Goal: Task Accomplishment & Management: Use online tool/utility

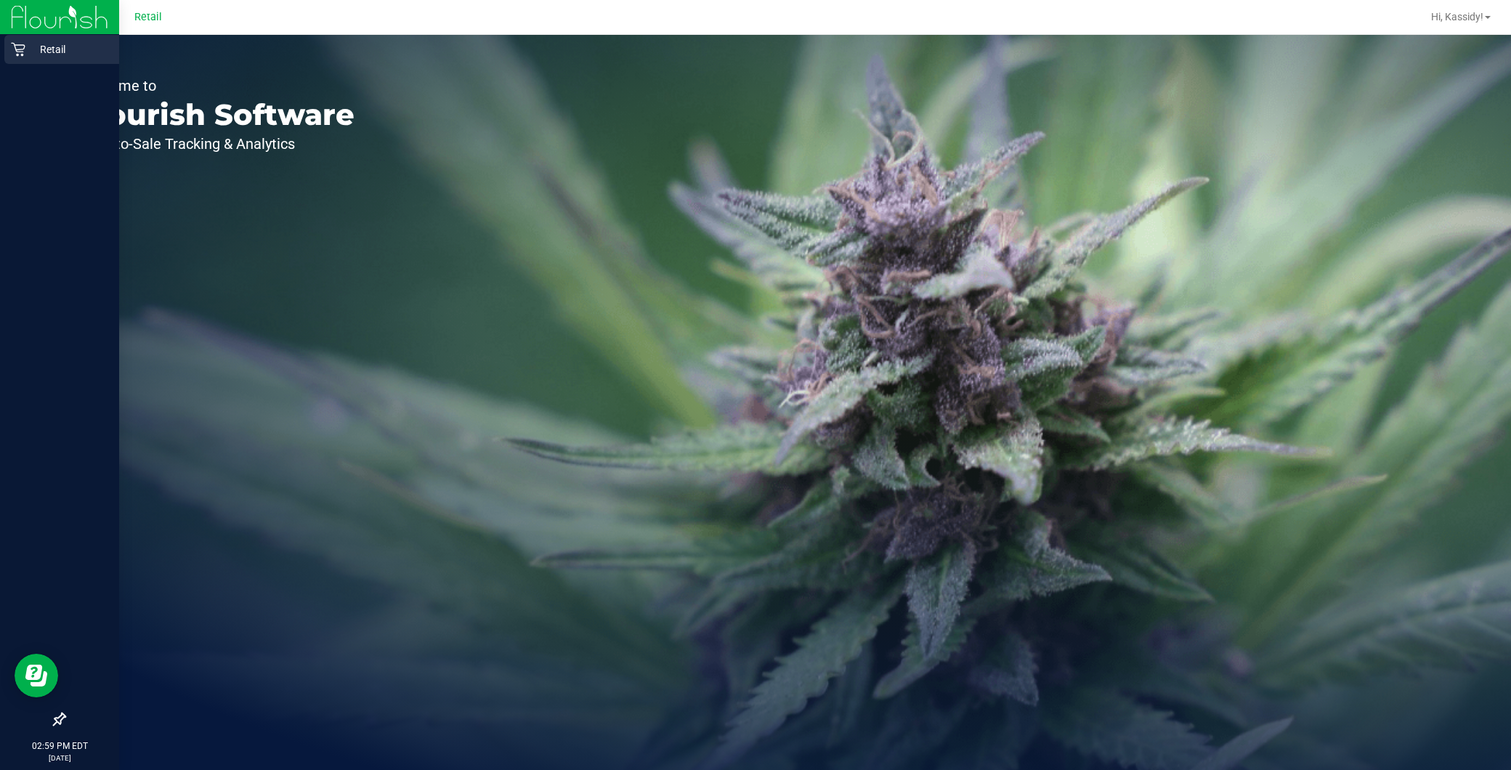
click at [3, 40] on link "Retail" at bounding box center [59, 50] width 119 height 31
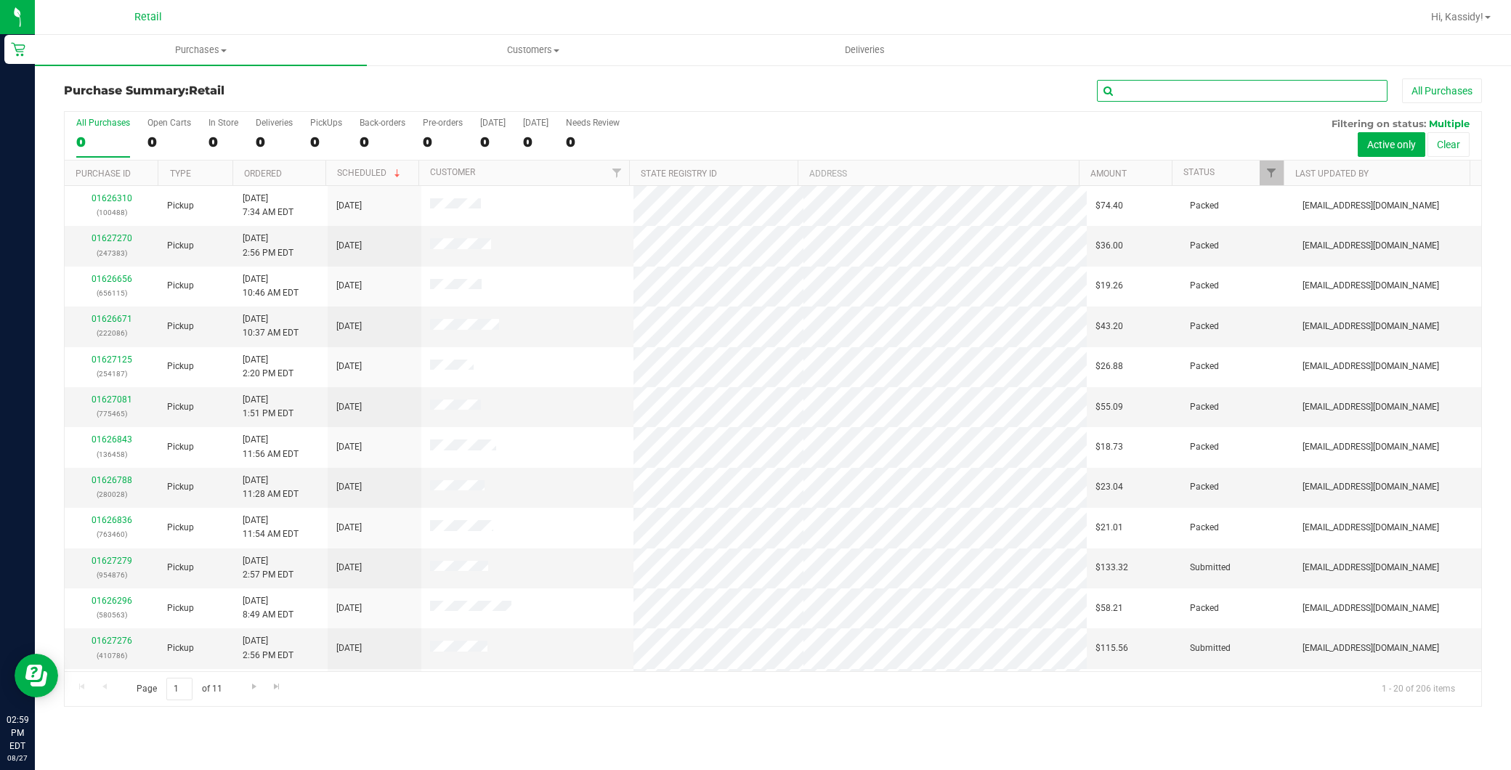
click at [1238, 81] on input "text" at bounding box center [1242, 91] width 291 height 22
click at [1218, 86] on input "text" at bounding box center [1242, 91] width 291 height 22
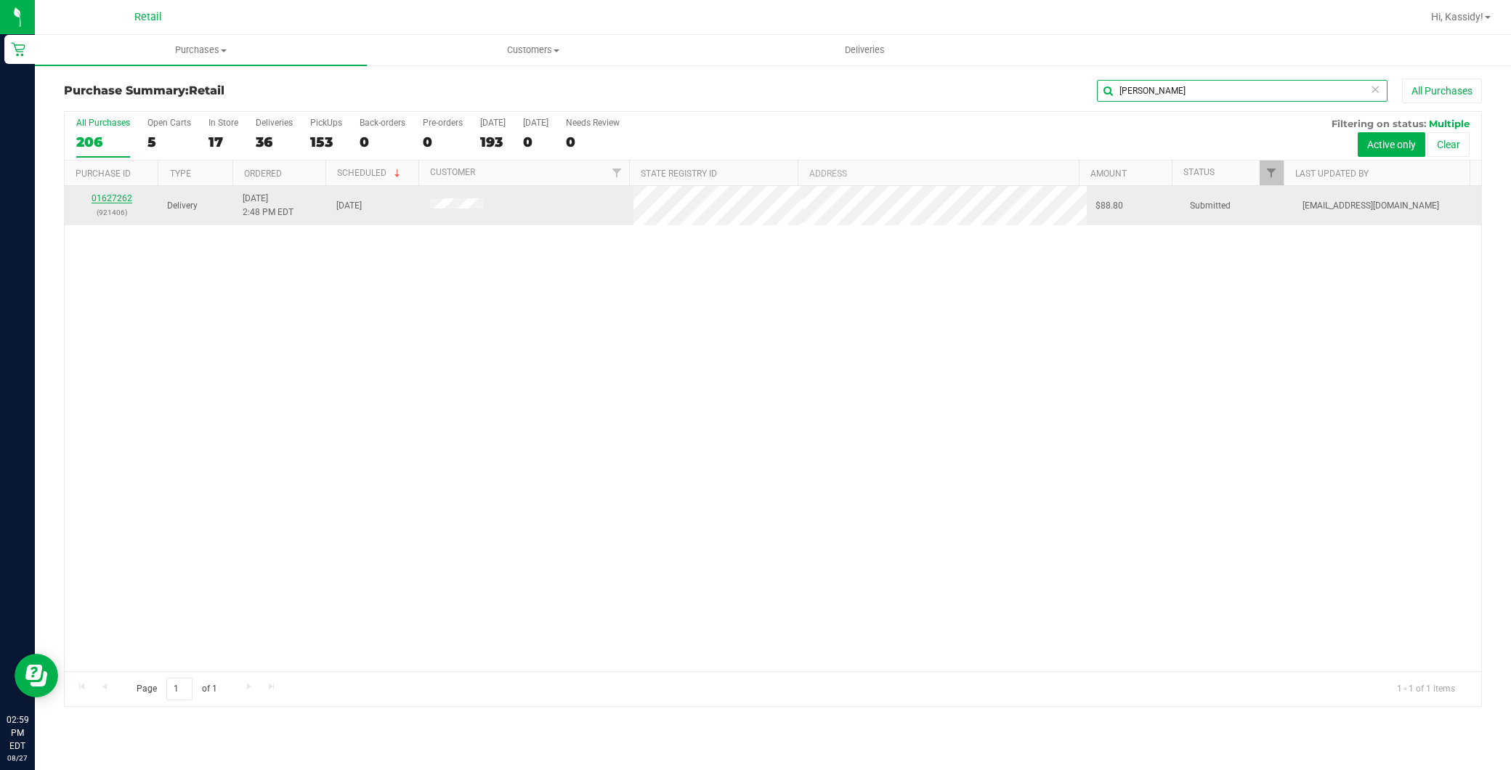
type input "[PERSON_NAME]"
click at [114, 200] on link "01627262" at bounding box center [112, 198] width 41 height 10
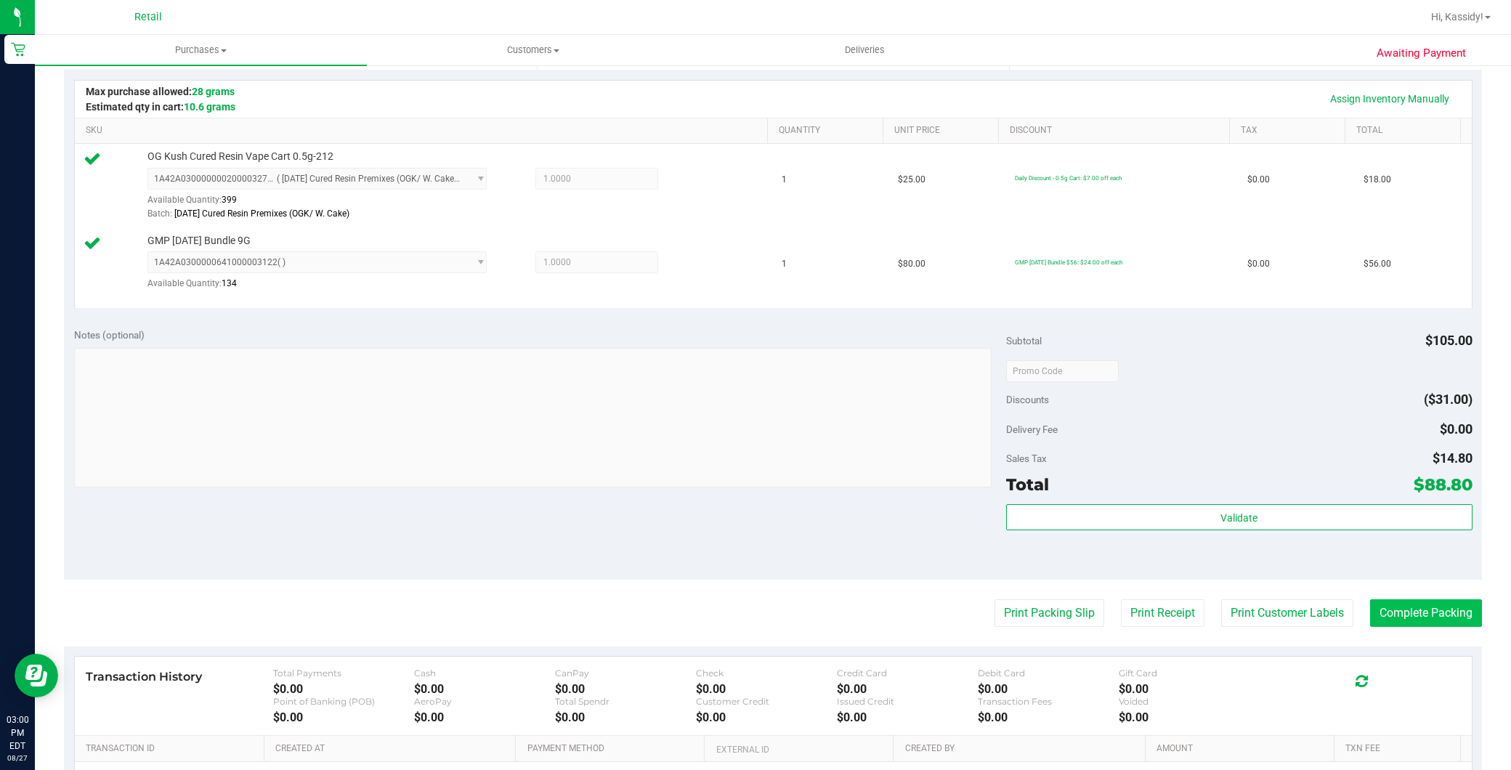
scroll to position [322, 0]
click at [1431, 616] on button "Complete Packing" at bounding box center [1426, 613] width 112 height 28
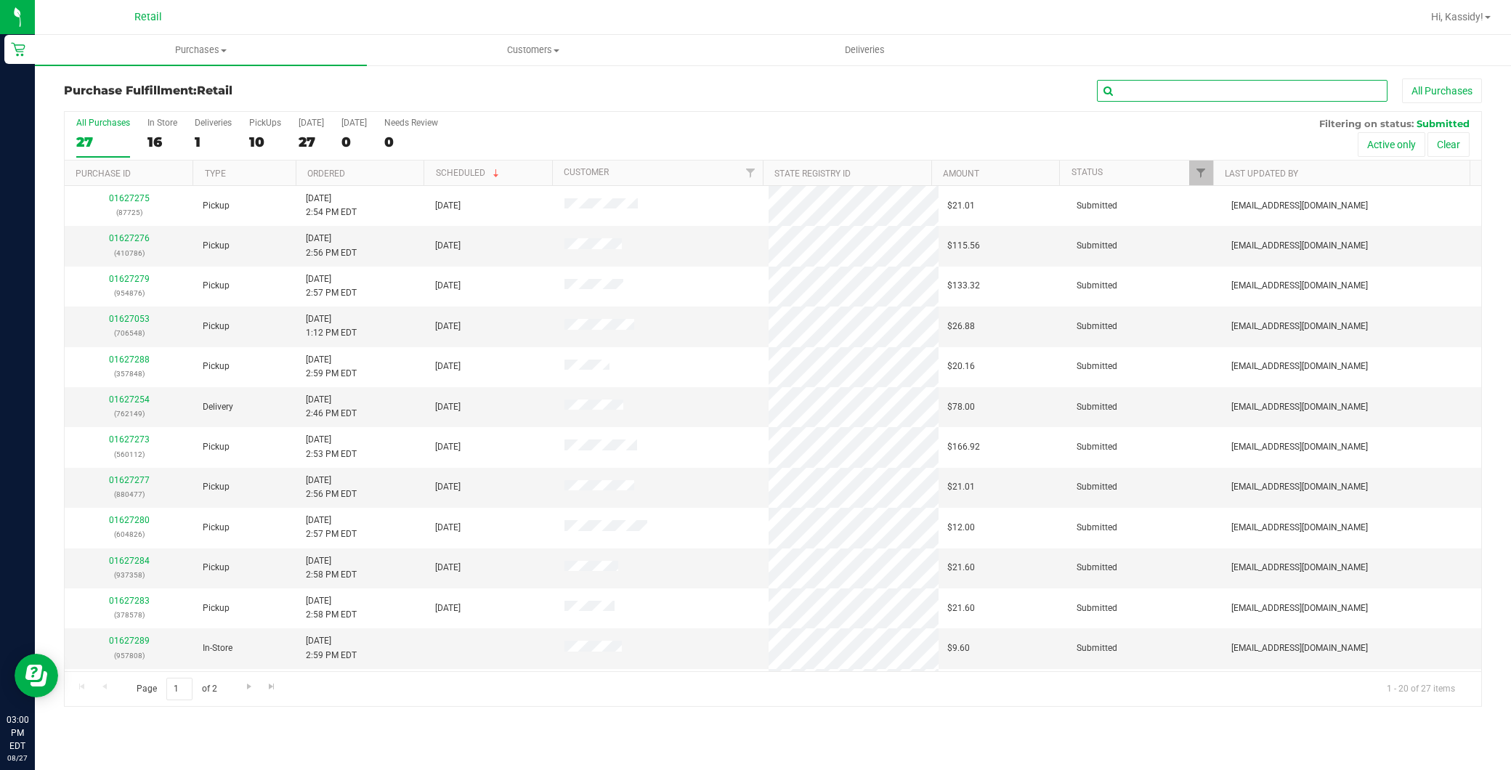
click at [1151, 83] on input "text" at bounding box center [1242, 91] width 291 height 22
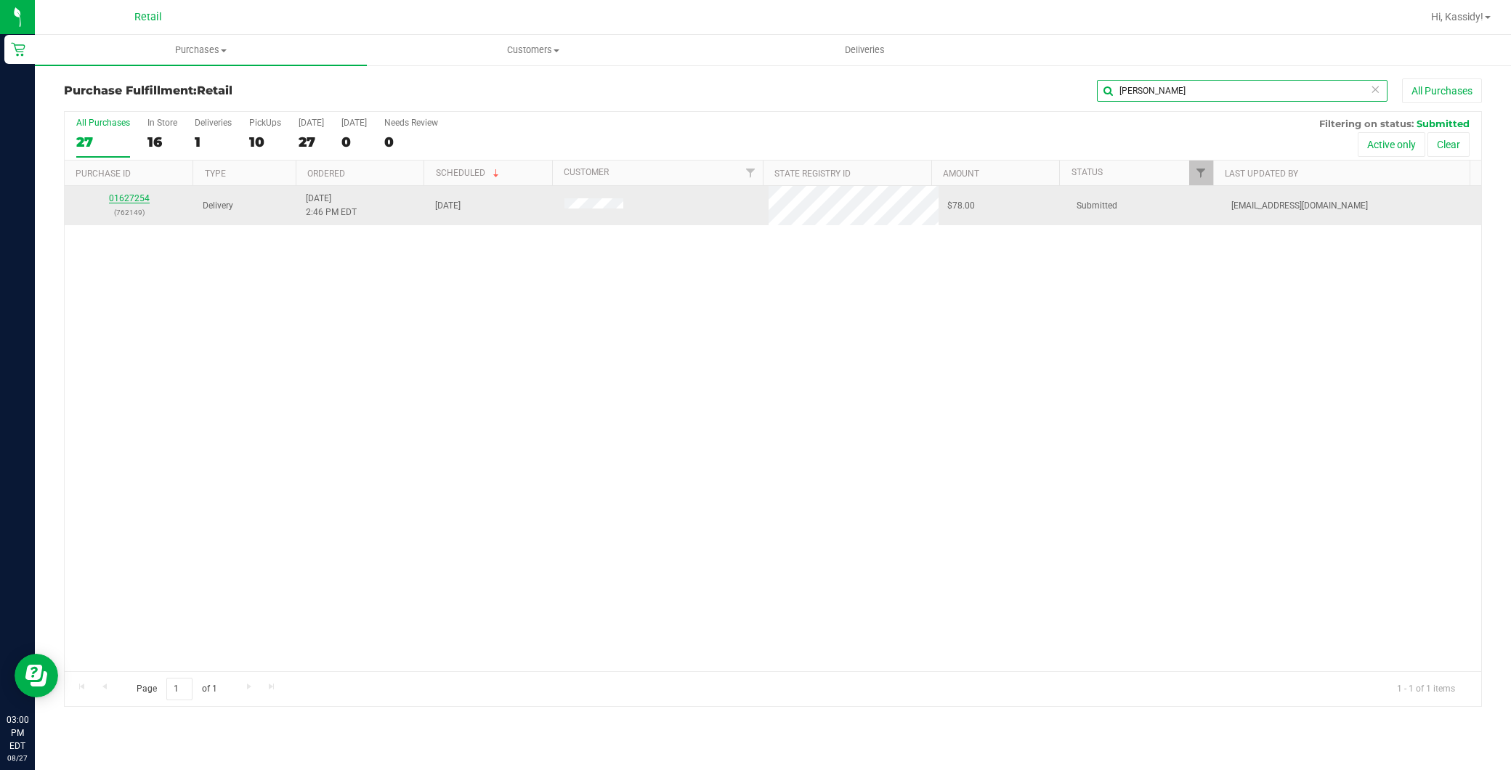
type input "[PERSON_NAME]"
click at [135, 199] on link "01627254" at bounding box center [129, 198] width 41 height 10
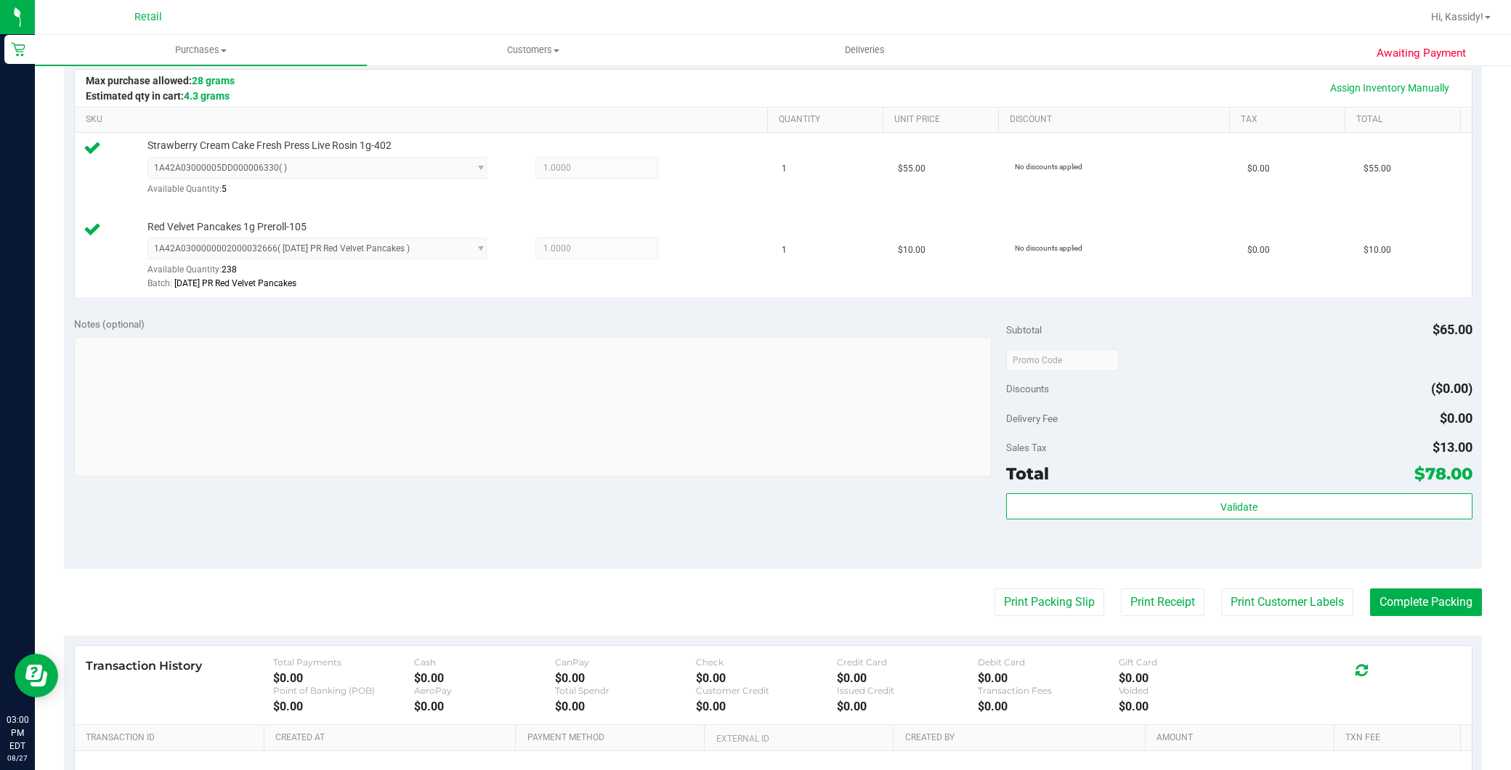
scroll to position [484, 0]
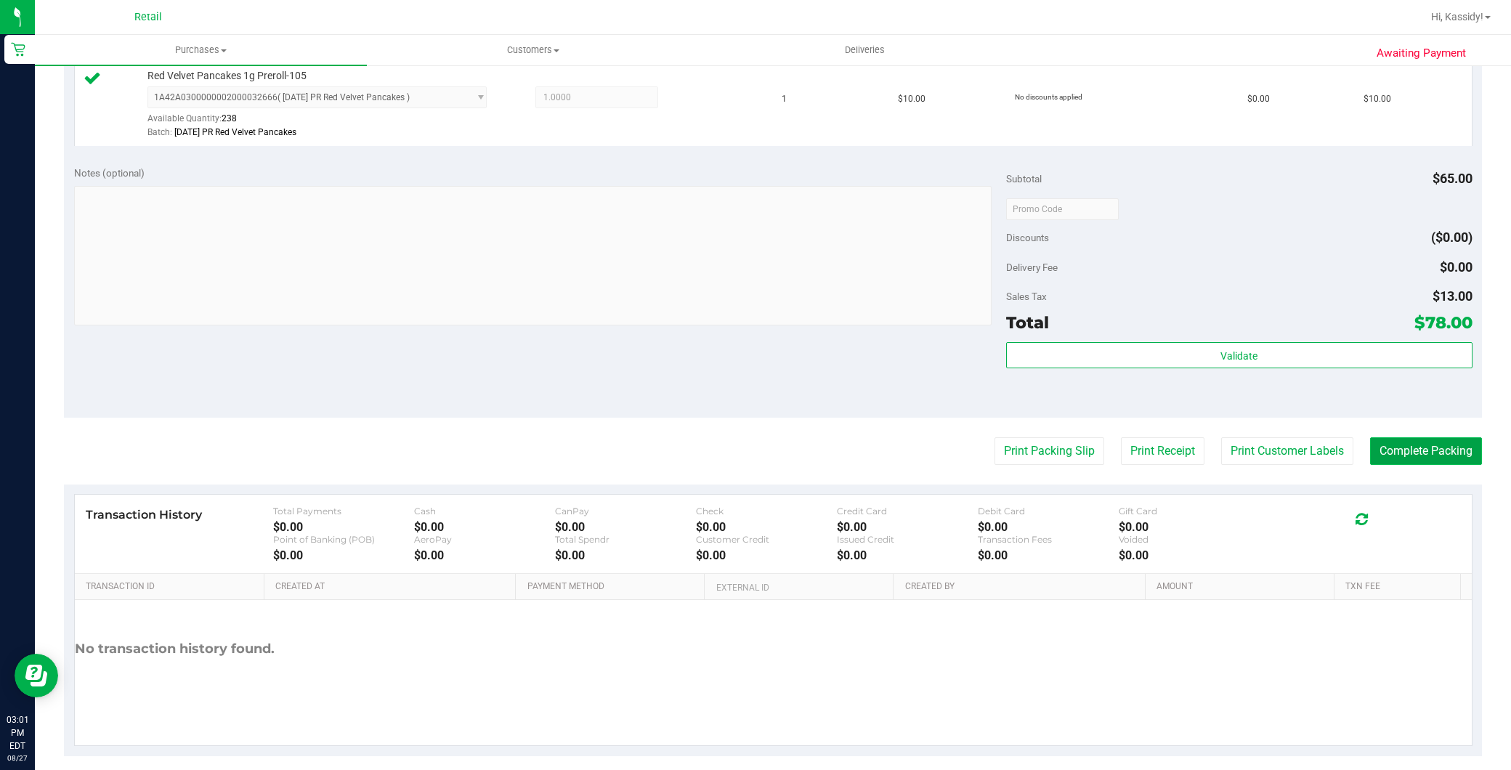
click at [1455, 459] on button "Complete Packing" at bounding box center [1426, 451] width 112 height 28
